Goal: Task Accomplishment & Management: Manage account settings

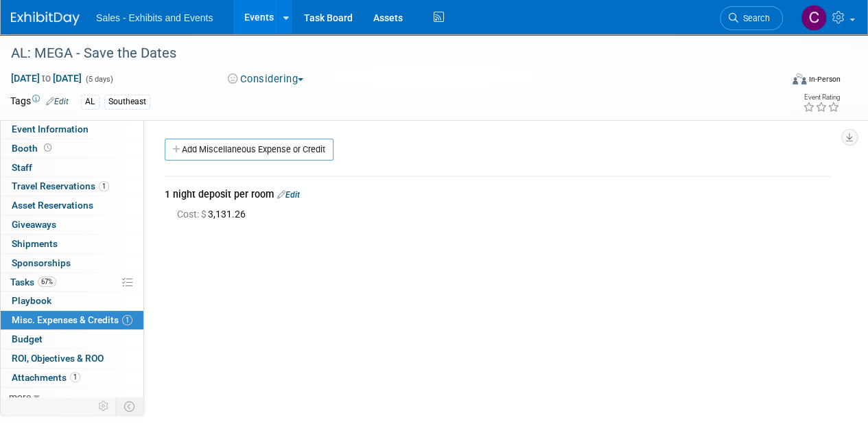
click at [297, 192] on link "Edit" at bounding box center [288, 195] width 23 height 10
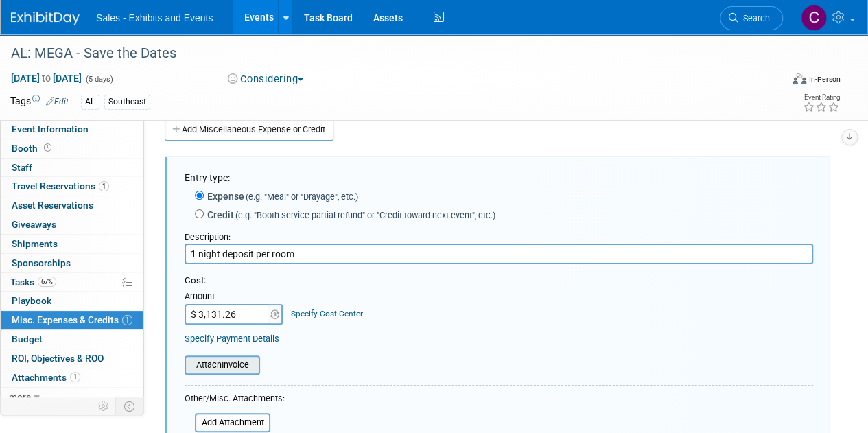
click at [189, 368] on input "file" at bounding box center [176, 365] width 163 height 16
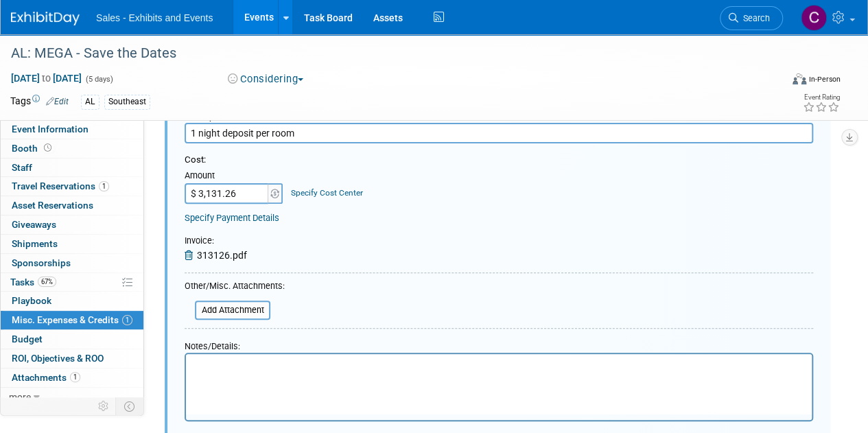
scroll to position [254, 0]
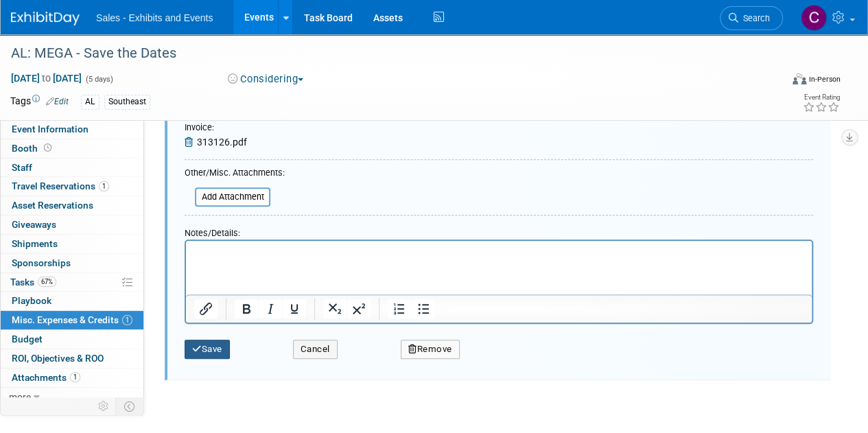
click at [191, 356] on button "Save" at bounding box center [207, 349] width 45 height 19
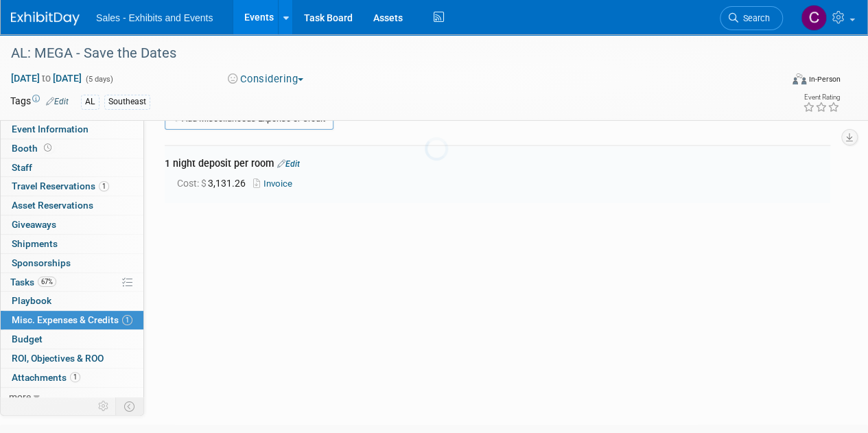
scroll to position [20, 0]
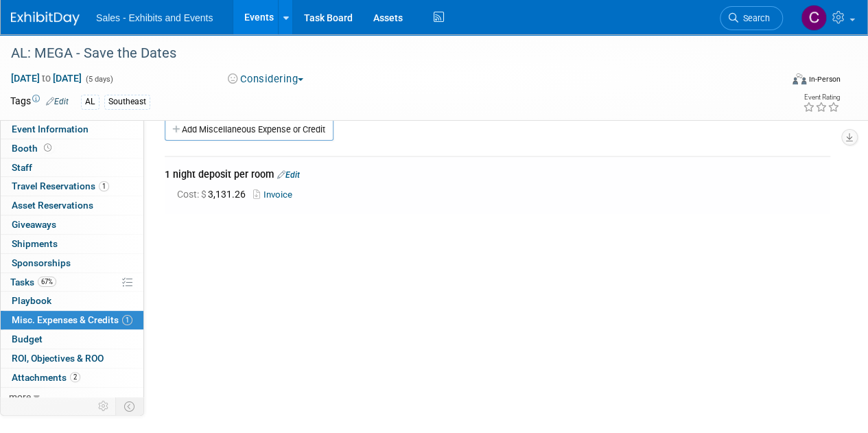
click at [258, 16] on link "Events" at bounding box center [258, 17] width 50 height 34
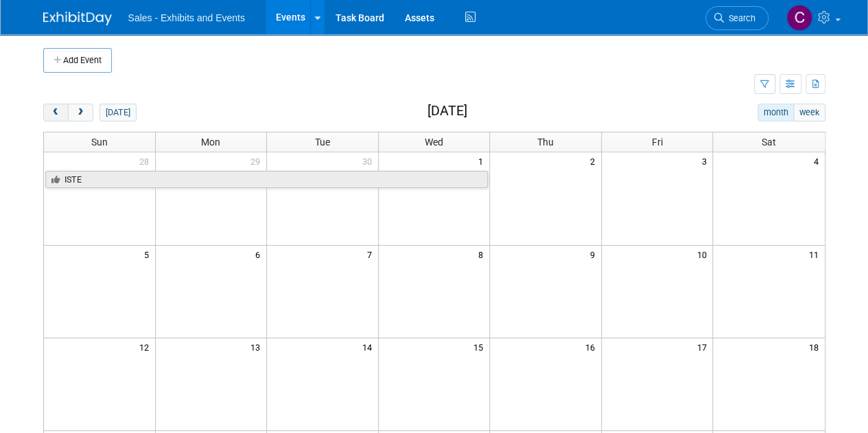
click at [48, 116] on button "prev" at bounding box center [55, 113] width 25 height 18
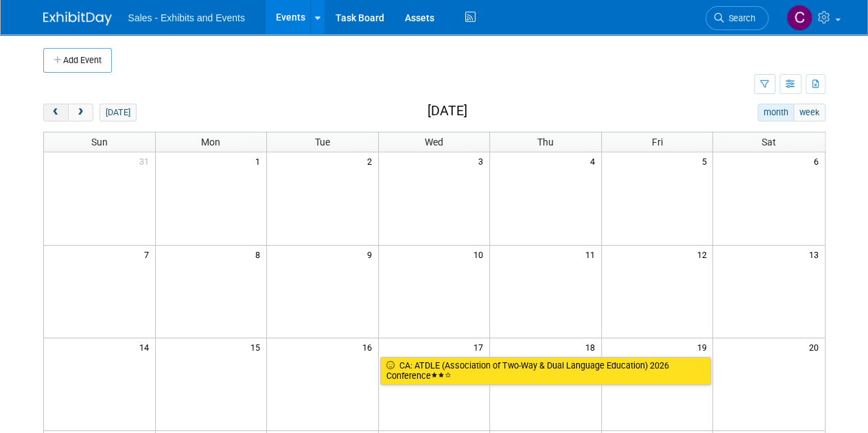
click at [48, 116] on button "prev" at bounding box center [55, 113] width 25 height 18
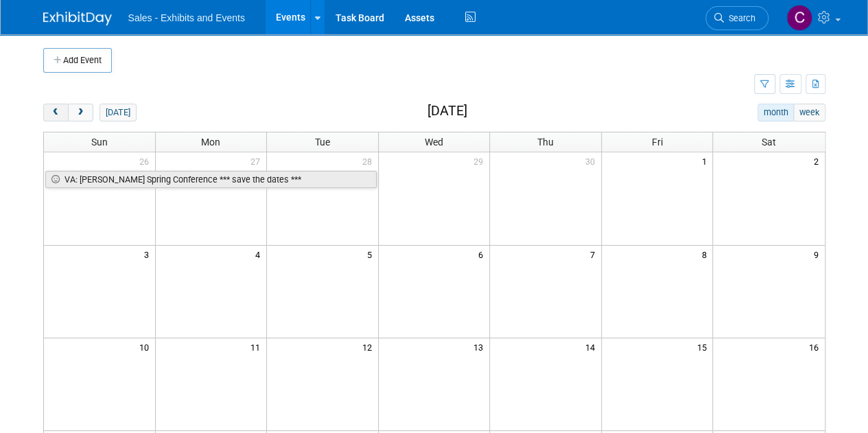
click at [48, 116] on button "prev" at bounding box center [55, 113] width 25 height 18
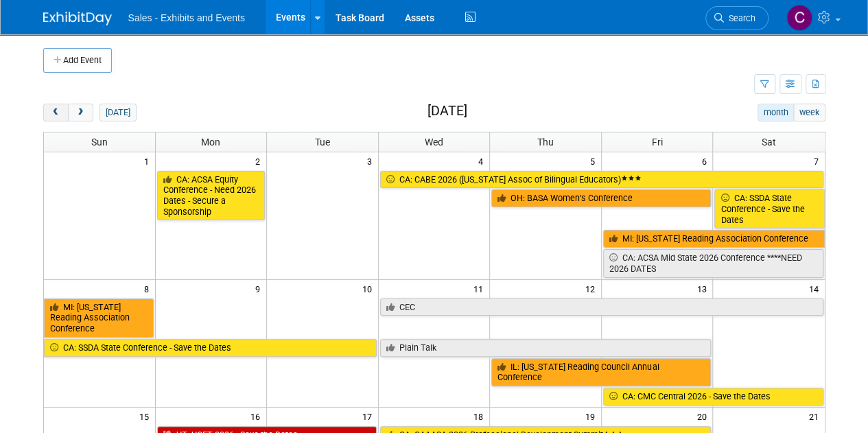
click at [48, 116] on button "prev" at bounding box center [55, 113] width 25 height 18
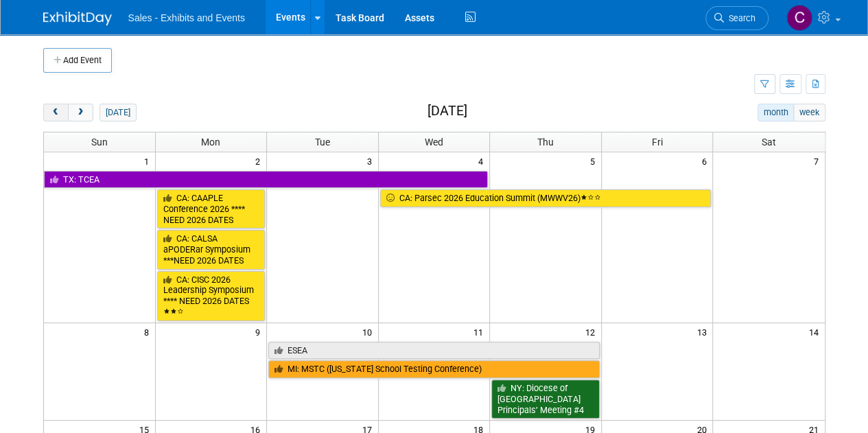
click at [48, 116] on button "prev" at bounding box center [55, 113] width 25 height 18
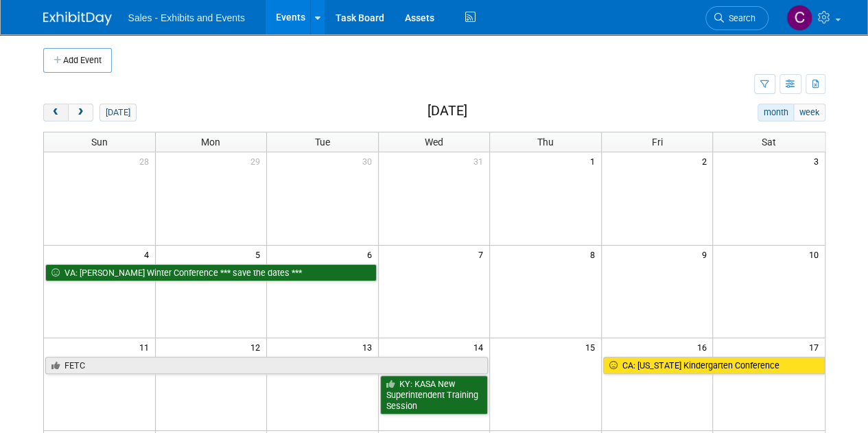
click at [48, 116] on button "prev" at bounding box center [55, 113] width 25 height 18
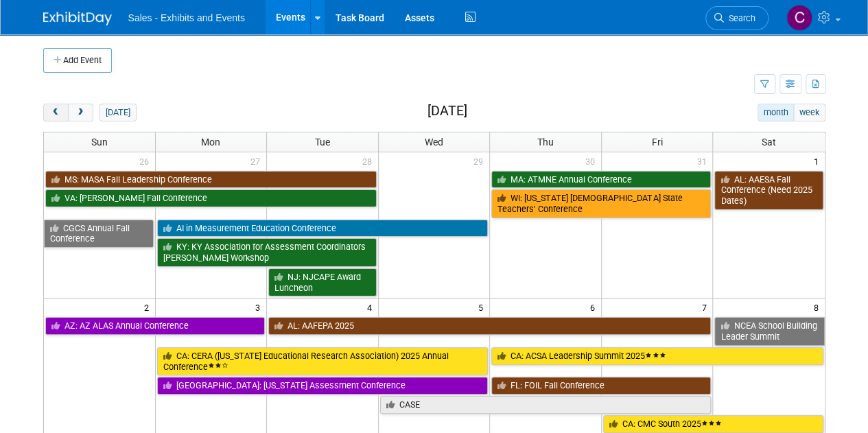
click at [48, 116] on button "prev" at bounding box center [55, 113] width 25 height 18
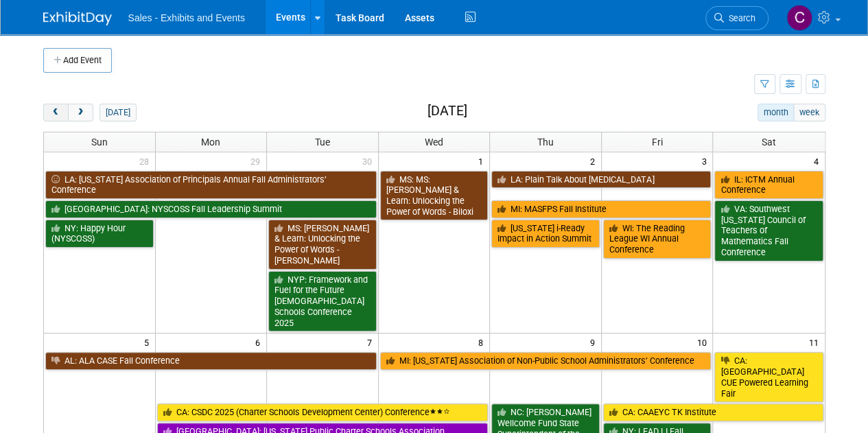
click at [48, 116] on button "prev" at bounding box center [55, 113] width 25 height 18
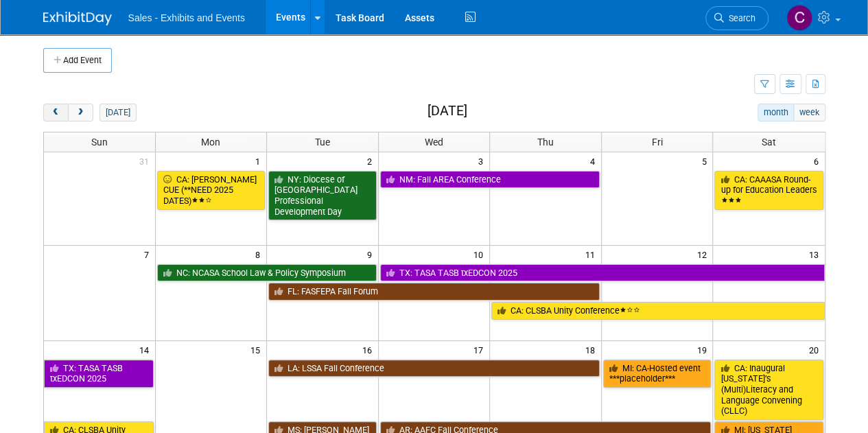
click at [48, 116] on button "prev" at bounding box center [55, 113] width 25 height 18
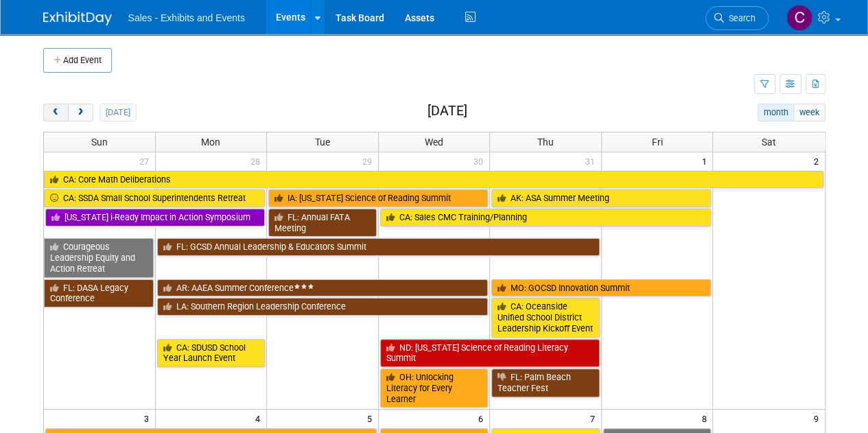
click at [48, 116] on button "prev" at bounding box center [55, 113] width 25 height 18
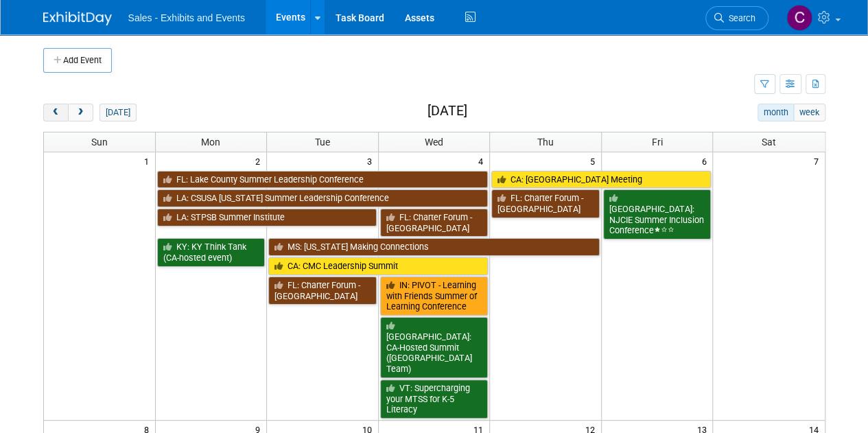
click at [48, 116] on button "prev" at bounding box center [55, 113] width 25 height 18
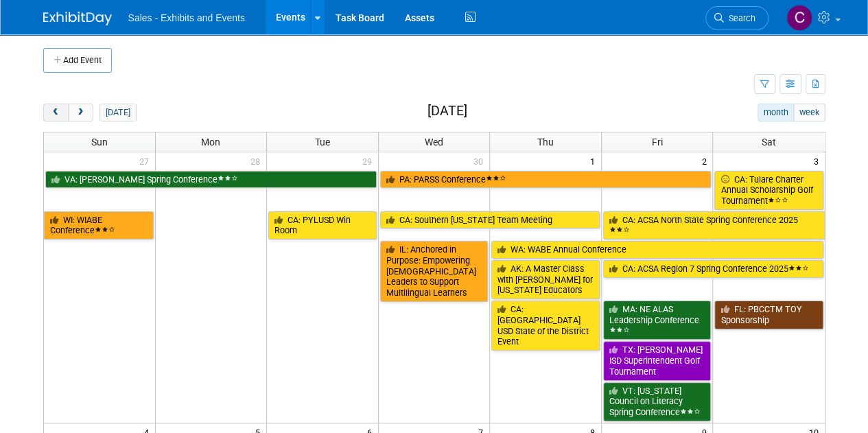
click at [48, 116] on button "prev" at bounding box center [55, 113] width 25 height 18
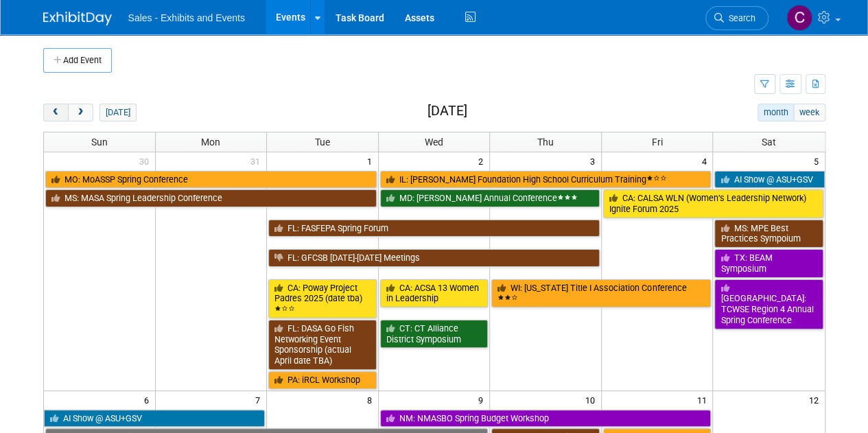
click at [48, 116] on button "prev" at bounding box center [55, 113] width 25 height 18
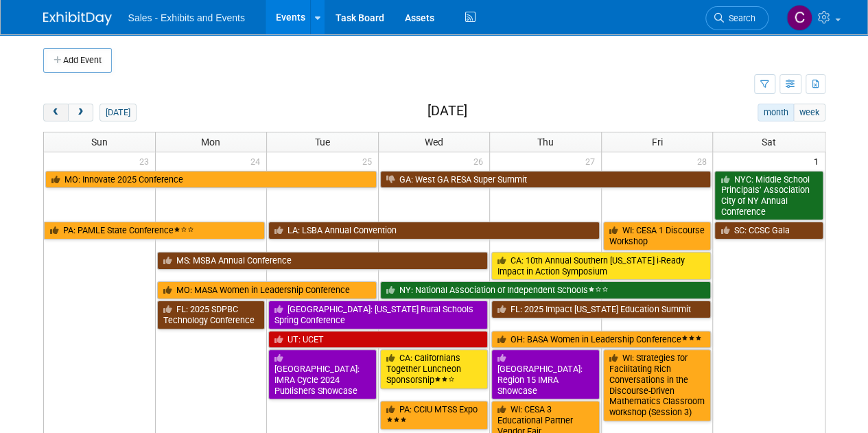
click at [48, 116] on button "prev" at bounding box center [55, 113] width 25 height 18
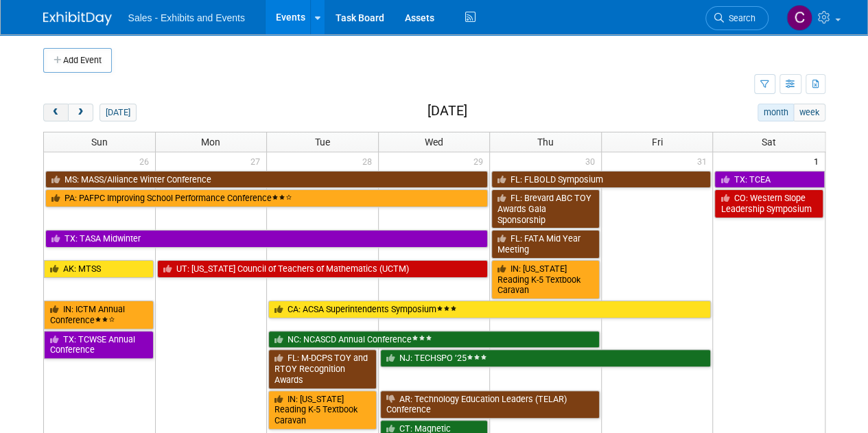
click at [48, 116] on button "prev" at bounding box center [55, 113] width 25 height 18
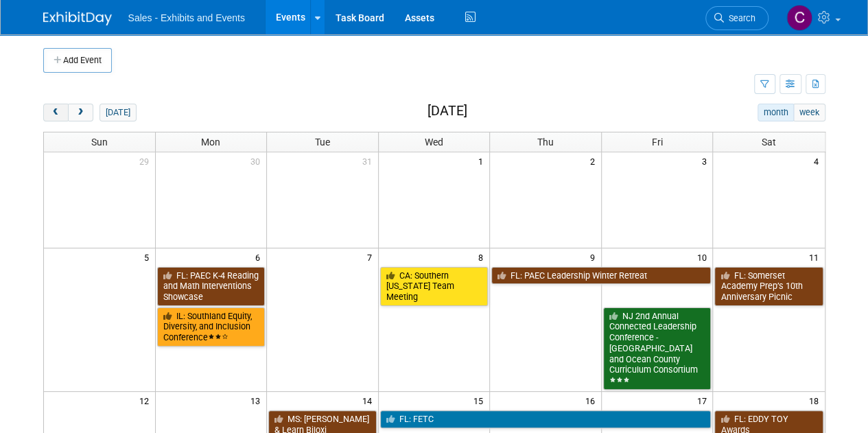
click at [48, 116] on button "prev" at bounding box center [55, 113] width 25 height 18
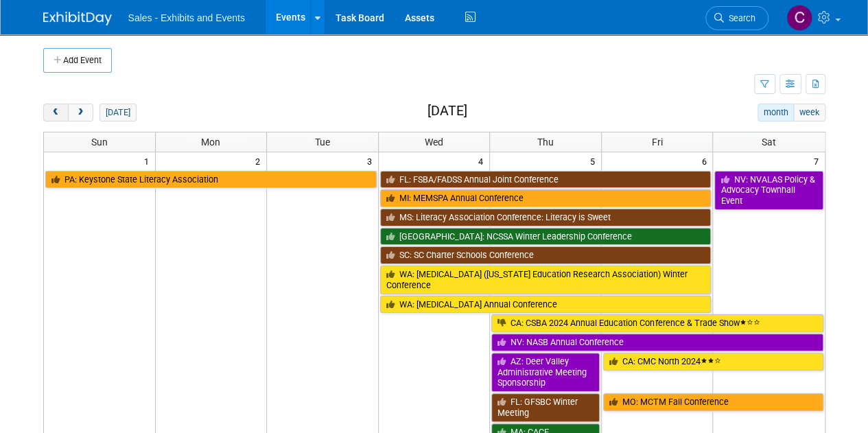
click at [48, 116] on button "prev" at bounding box center [55, 113] width 25 height 18
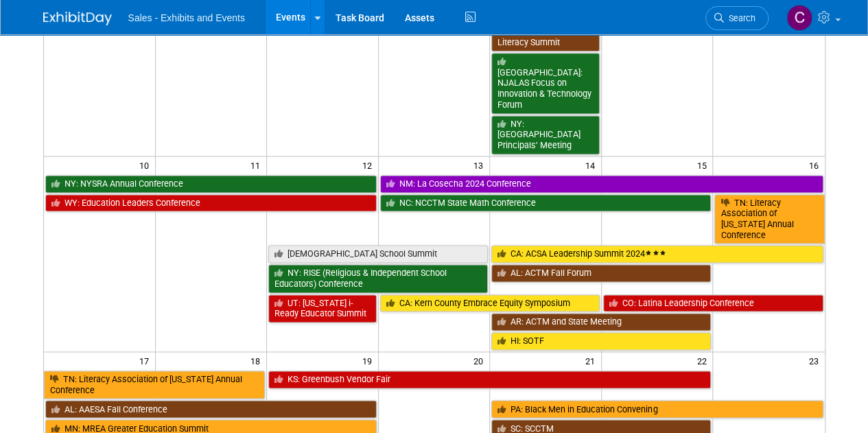
scroll to position [895, 0]
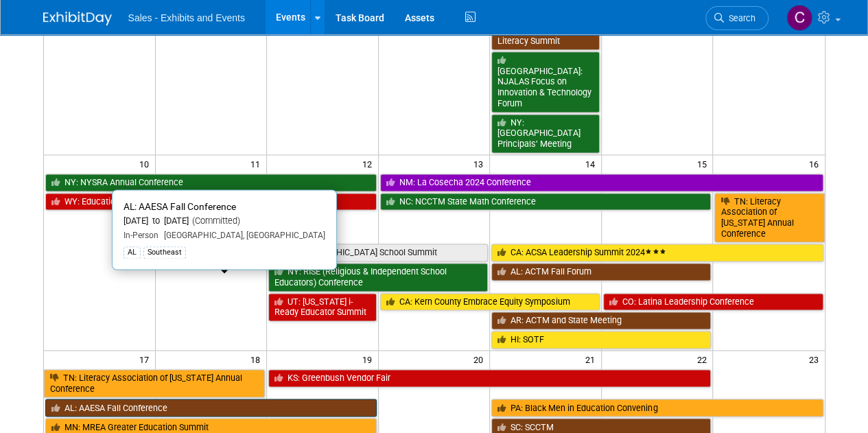
click at [105, 399] on link "AL: AAESA Fall Conference" at bounding box center [211, 408] width 332 height 18
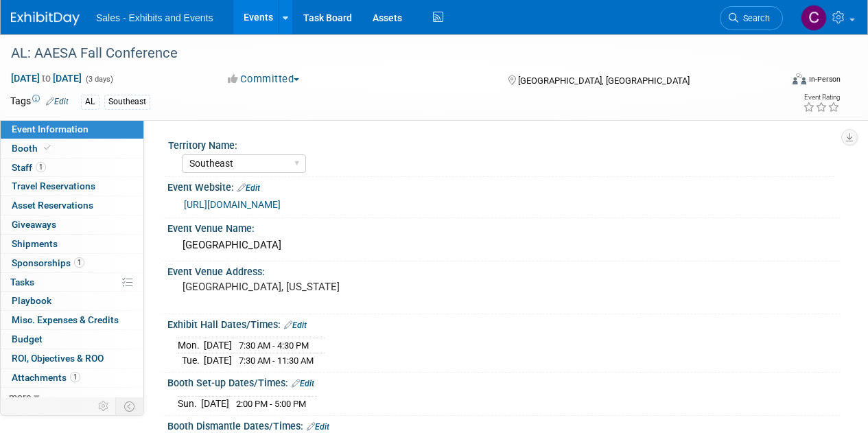
select select "Southeast"
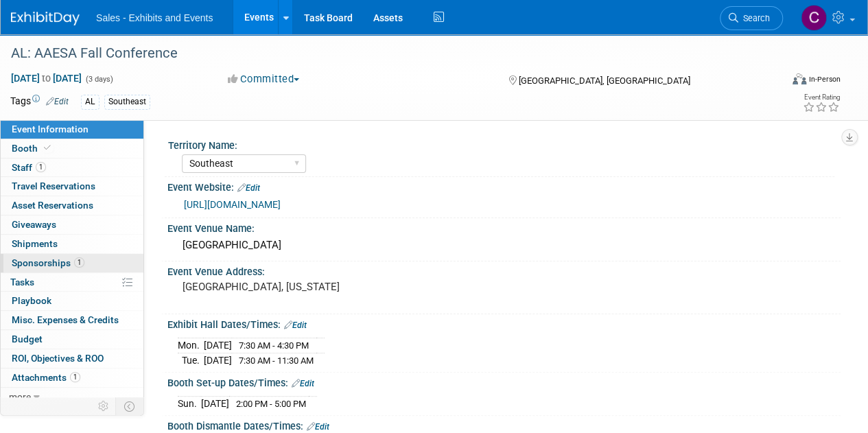
click at [32, 267] on span "Sponsorships 1" at bounding box center [48, 262] width 73 height 11
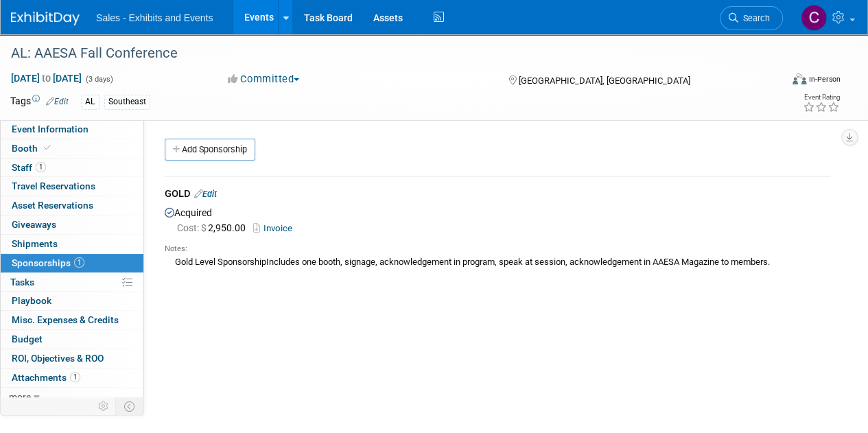
click at [211, 192] on link "Edit" at bounding box center [205, 194] width 23 height 10
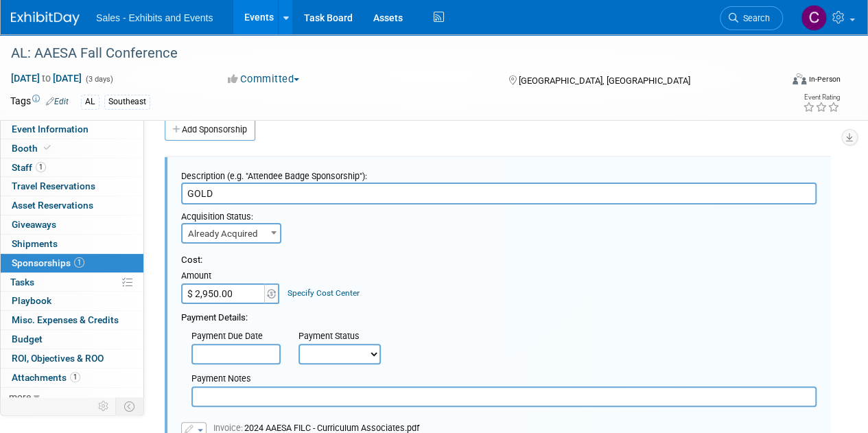
click at [349, 359] on select "Not Paid Yet Partially Paid Paid in Full" at bounding box center [340, 354] width 82 height 21
select select "1"
click at [299, 344] on select "Not Paid Yet Partially Paid Paid in Full" at bounding box center [340, 354] width 82 height 21
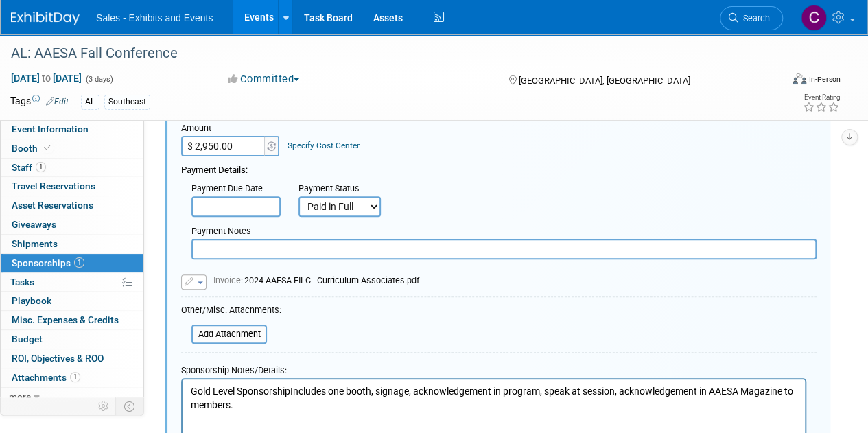
scroll to position [235, 0]
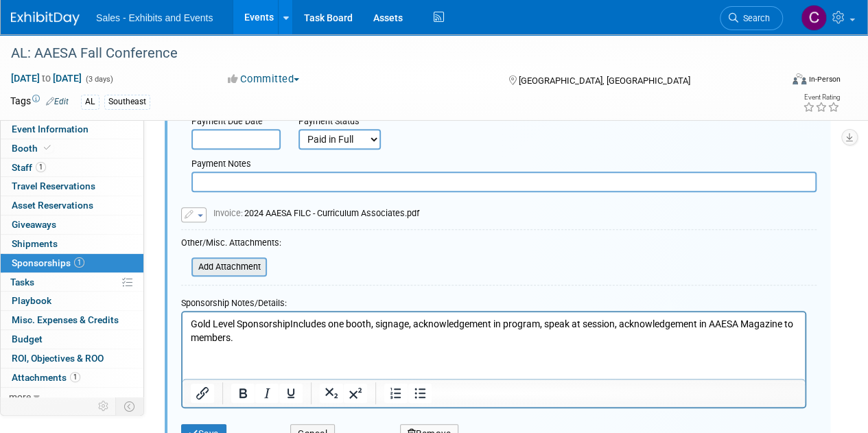
click at [231, 264] on input "file" at bounding box center [183, 267] width 163 height 16
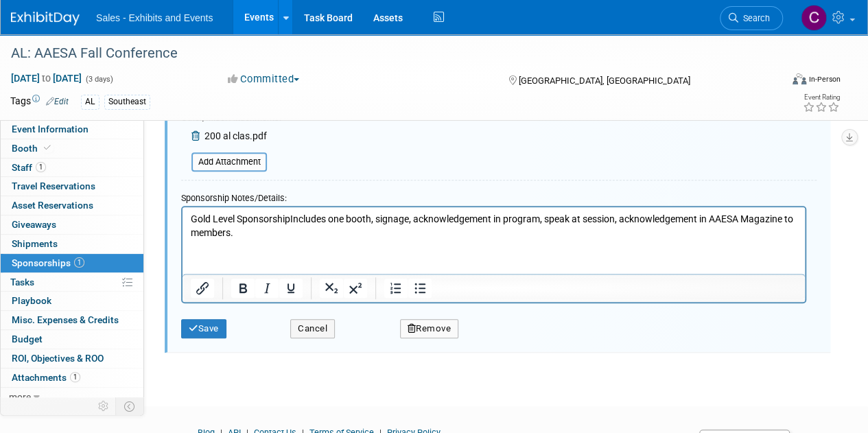
scroll to position [393, 0]
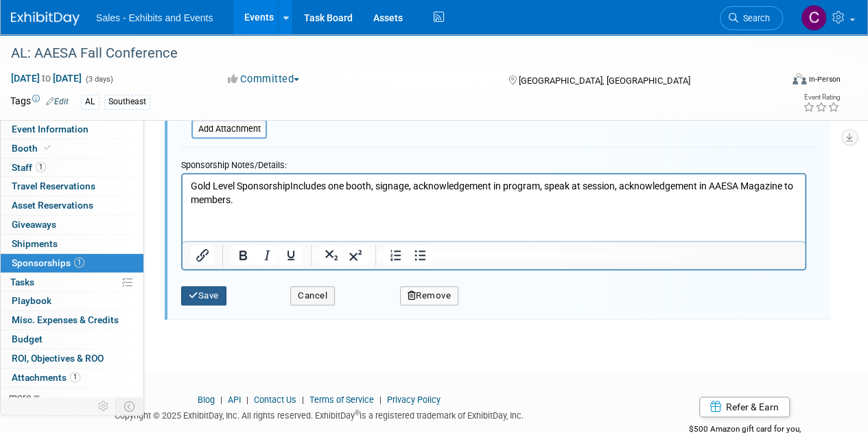
click at [211, 288] on button "Save" at bounding box center [203, 295] width 45 height 19
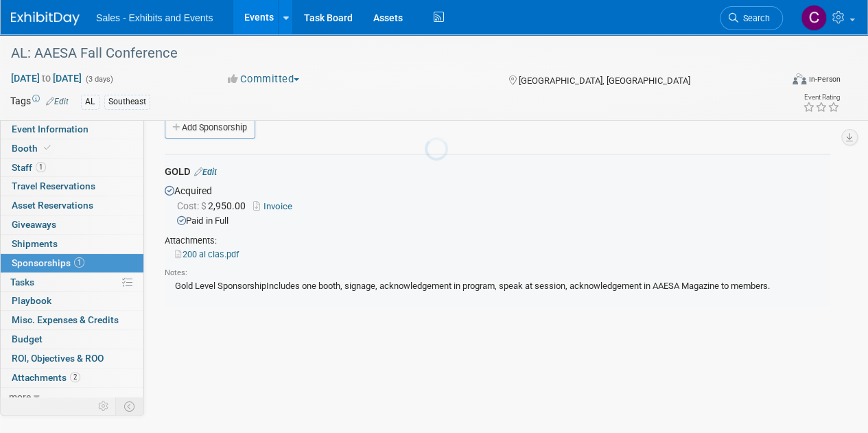
scroll to position [20, 0]
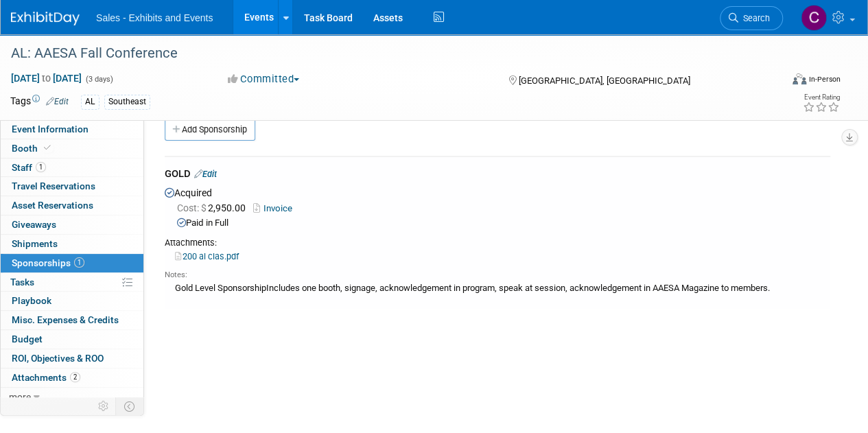
click at [259, 19] on link "Events" at bounding box center [258, 17] width 50 height 34
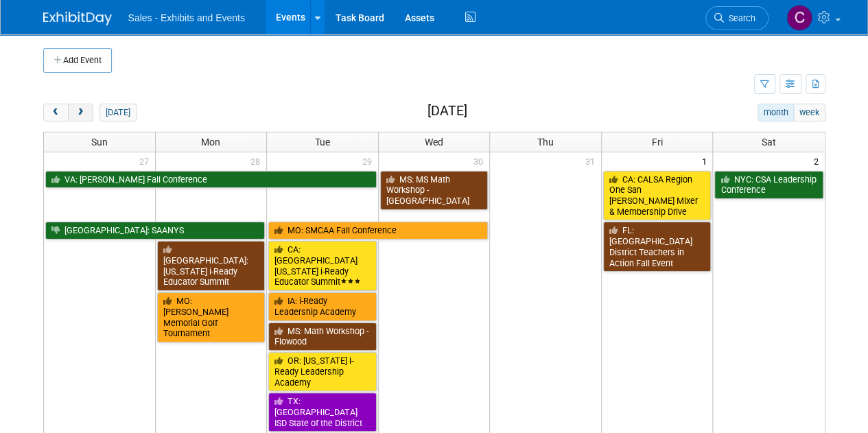
click at [85, 110] on button "next" at bounding box center [80, 113] width 25 height 18
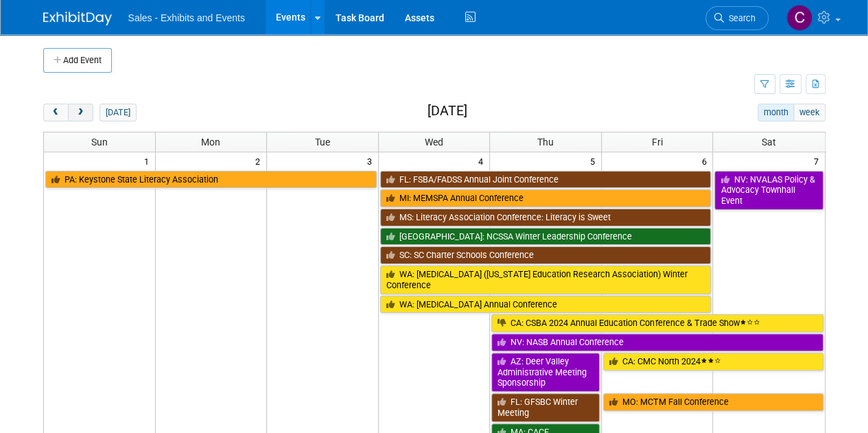
click at [85, 110] on button "next" at bounding box center [80, 113] width 25 height 18
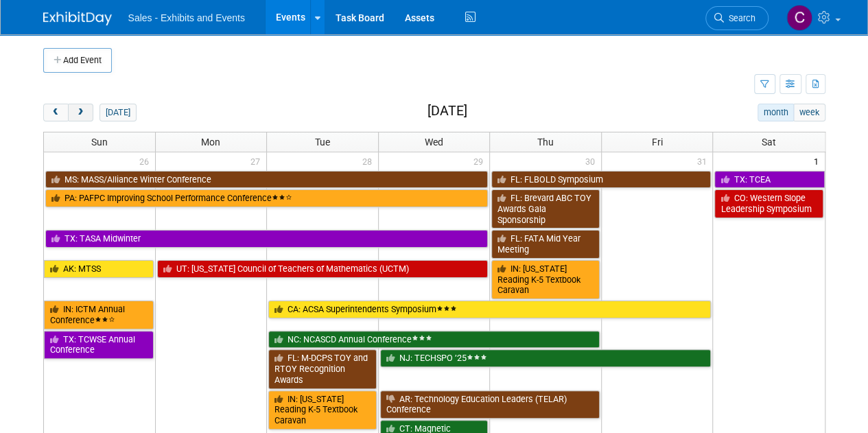
click at [85, 110] on button "next" at bounding box center [80, 113] width 25 height 18
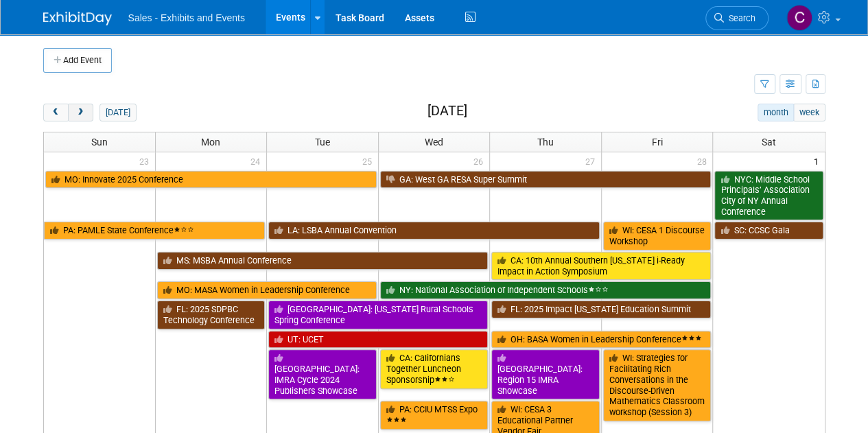
click at [85, 110] on button "next" at bounding box center [80, 113] width 25 height 18
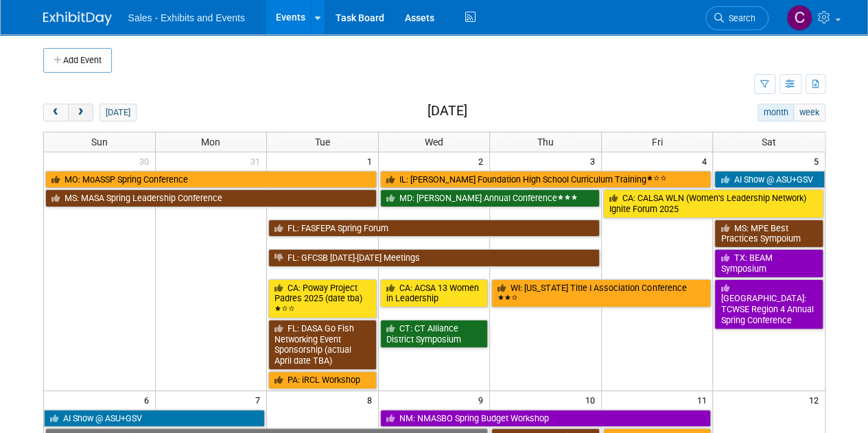
click at [85, 110] on button "next" at bounding box center [80, 113] width 25 height 18
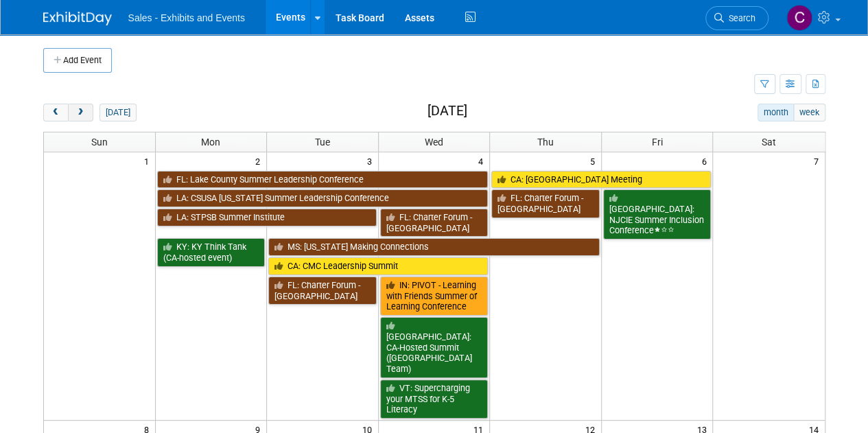
click at [85, 110] on button "next" at bounding box center [80, 113] width 25 height 18
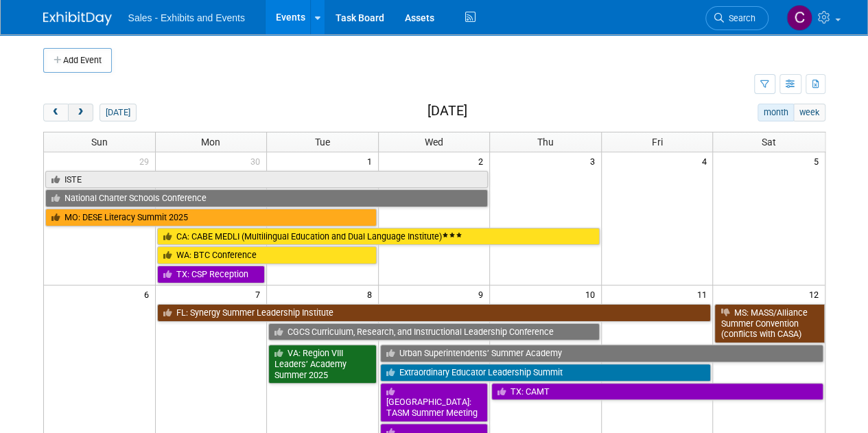
click at [85, 110] on button "next" at bounding box center [80, 113] width 25 height 18
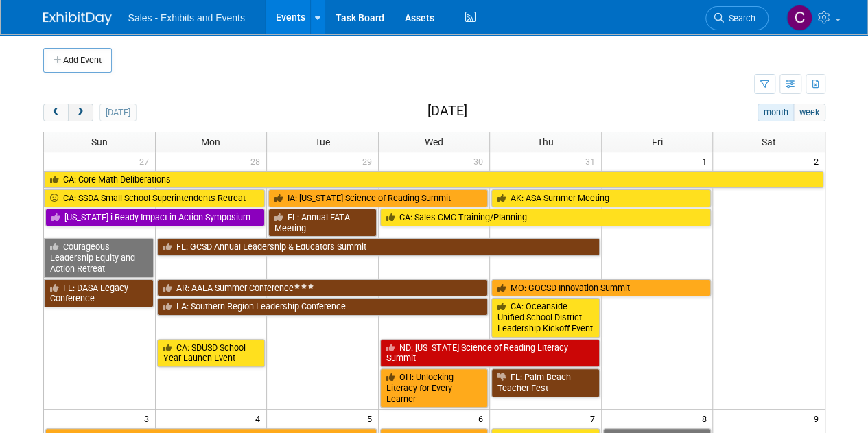
click at [85, 110] on button "next" at bounding box center [80, 113] width 25 height 18
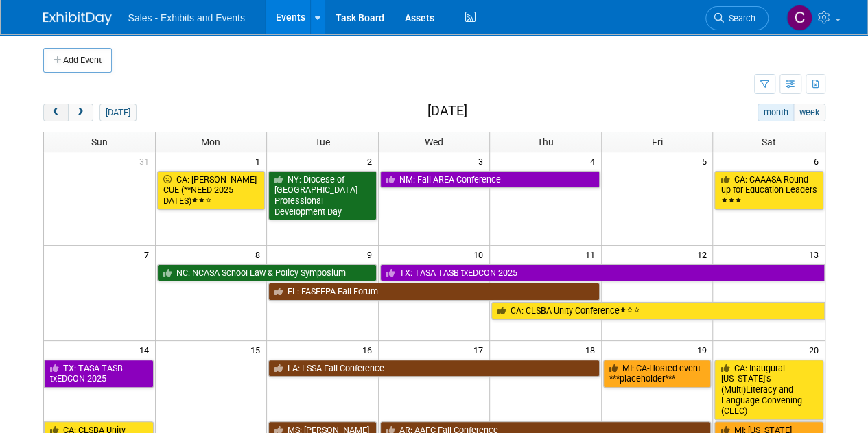
click at [58, 111] on span "prev" at bounding box center [56, 112] width 10 height 9
